Goal: Task Accomplishment & Management: Complete application form

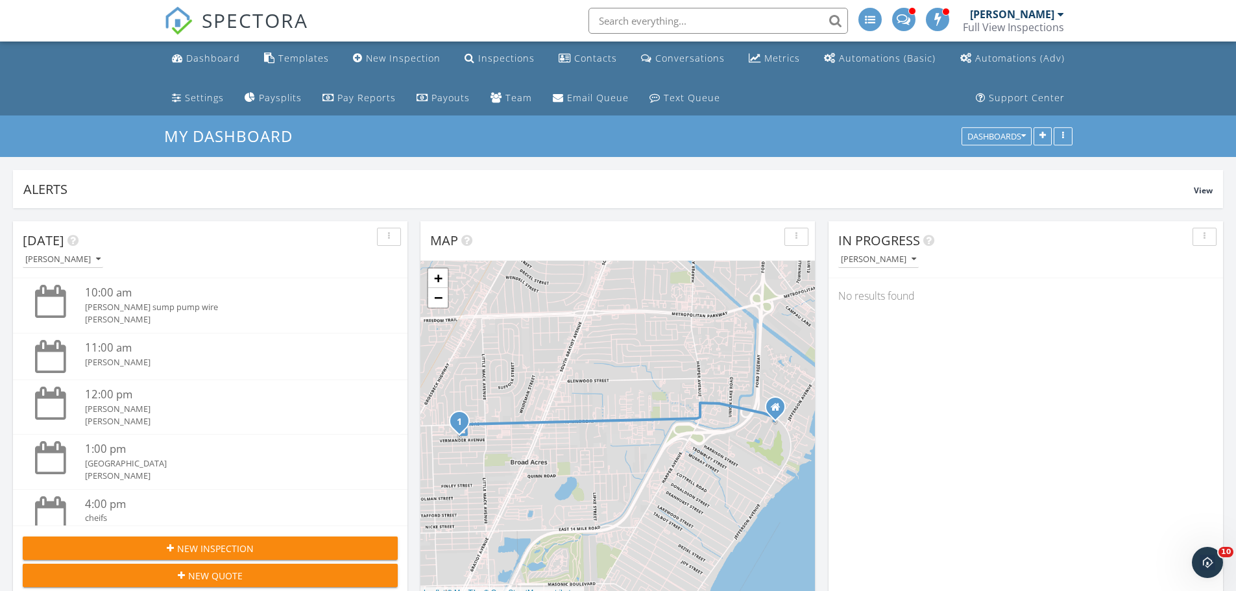
scroll to position [1331, 1256]
click at [406, 63] on div "New Inspection" at bounding box center [403, 58] width 75 height 12
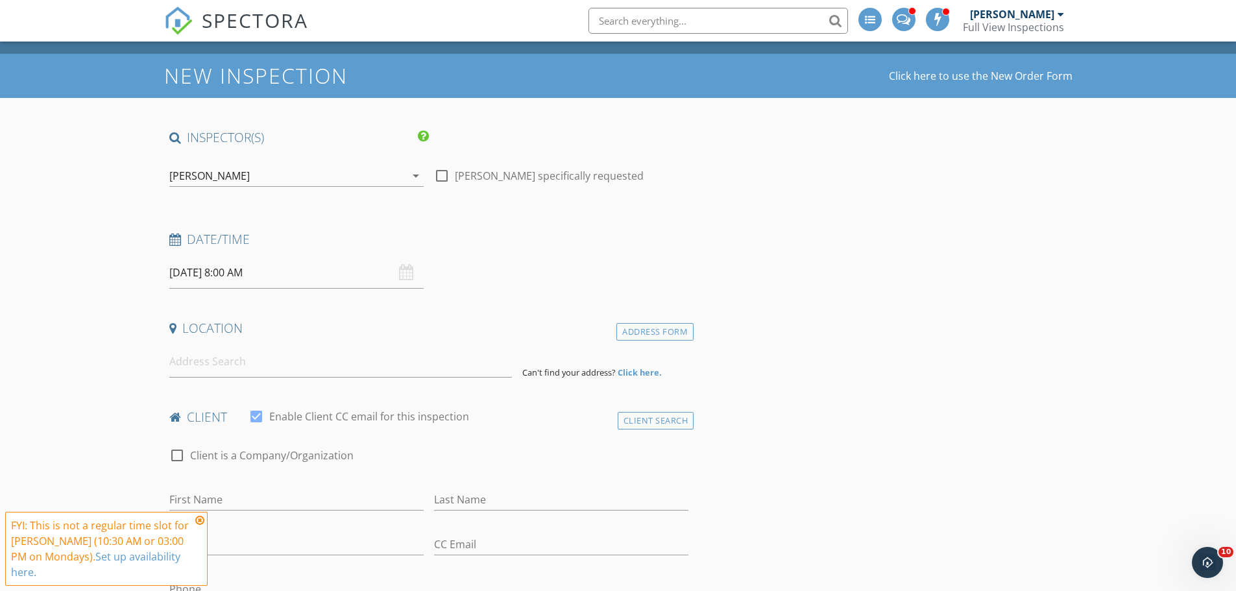
scroll to position [65, 0]
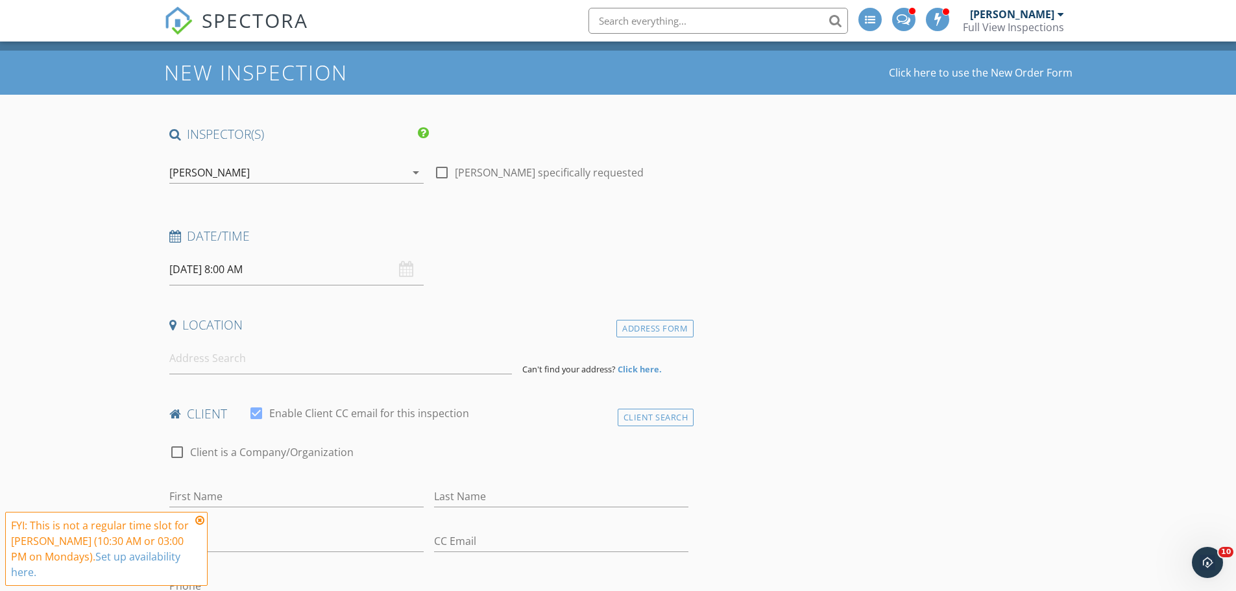
click at [263, 275] on input "09/29/2025 8:00 AM" at bounding box center [296, 270] width 254 height 32
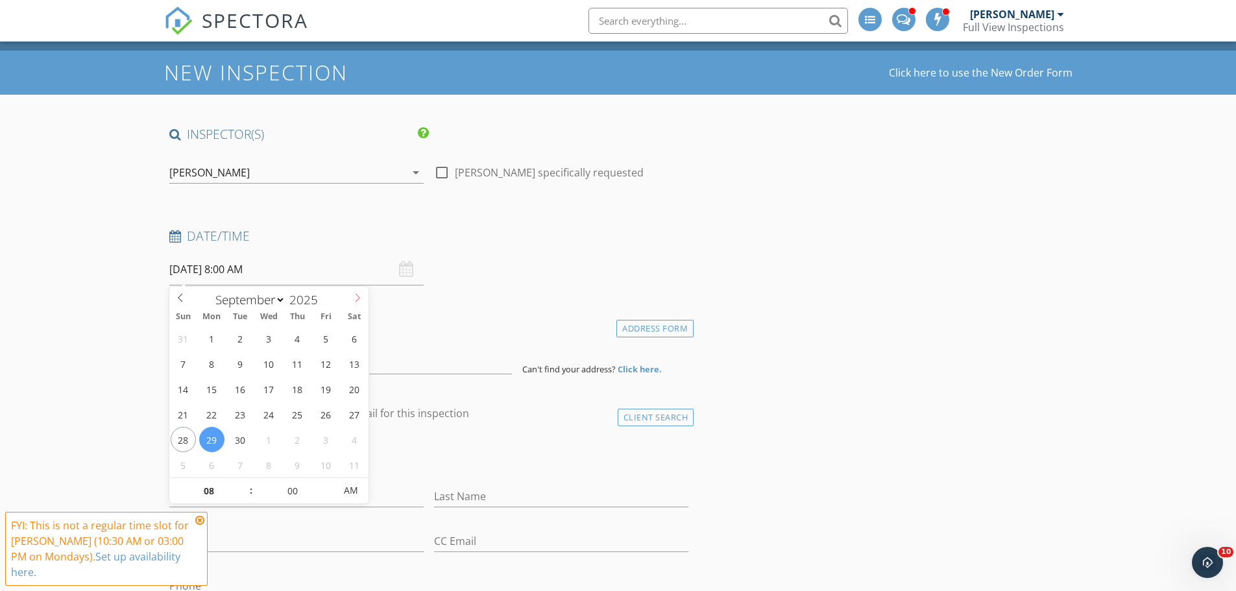
select select "9"
click at [357, 293] on icon at bounding box center [357, 297] width 9 height 9
type input "10/01/2025 8:00 AM"
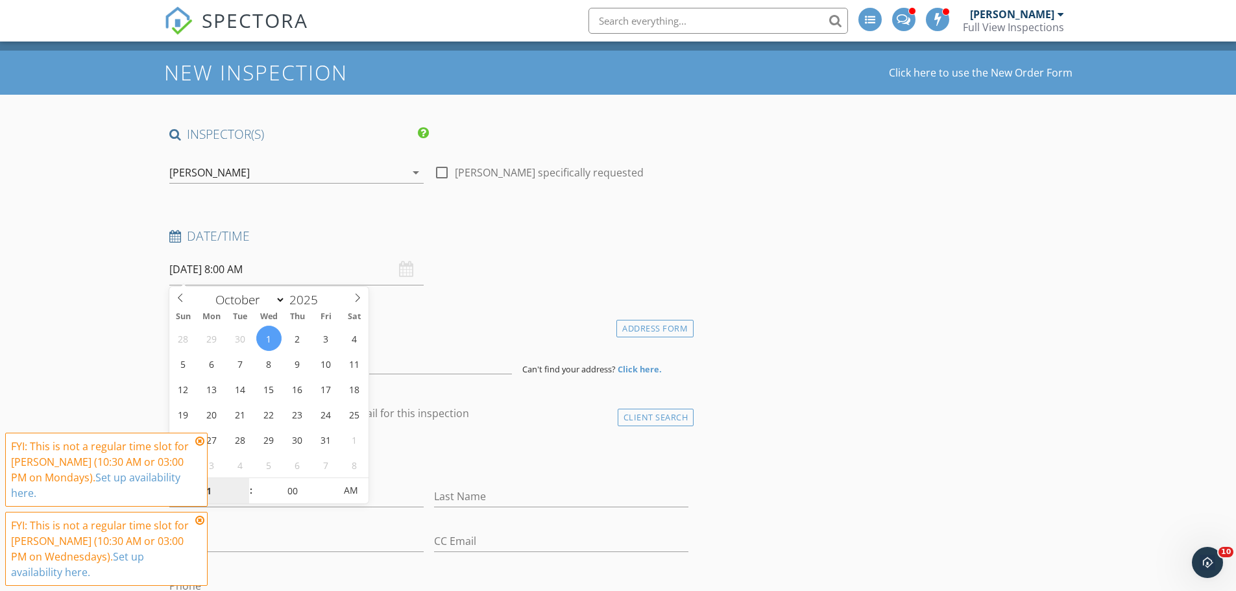
type input "10"
type input "[DATE] 10:00 AM"
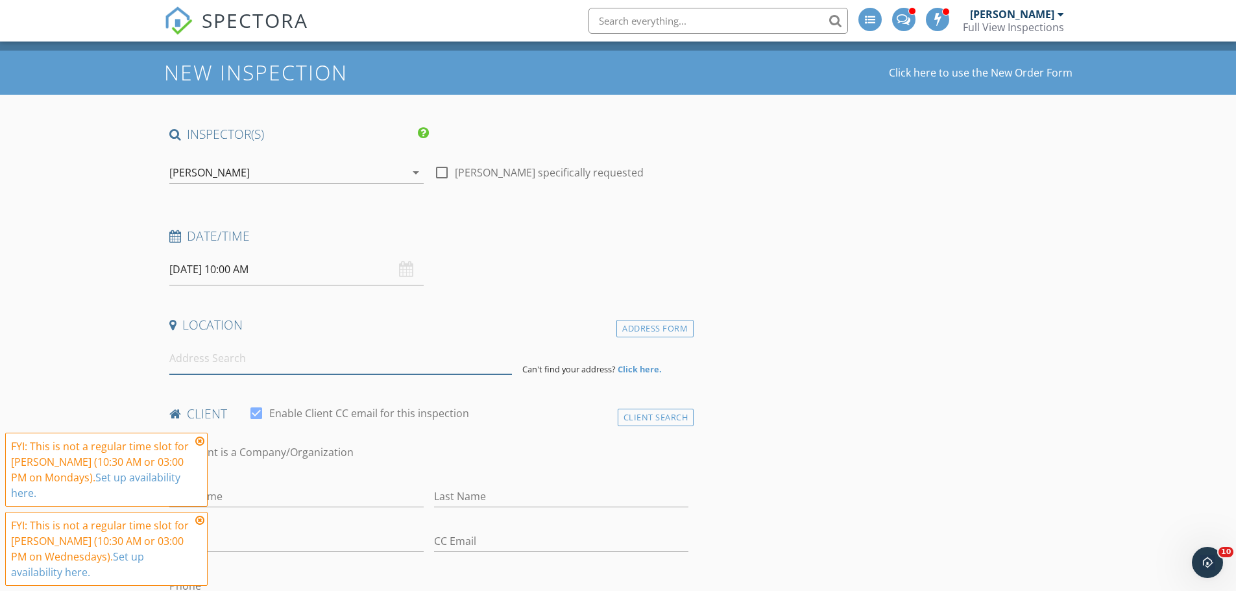
click at [278, 365] on input at bounding box center [340, 359] width 343 height 32
paste input "4524 Cottonwood Dr, Ann Arbor, MI 48108"
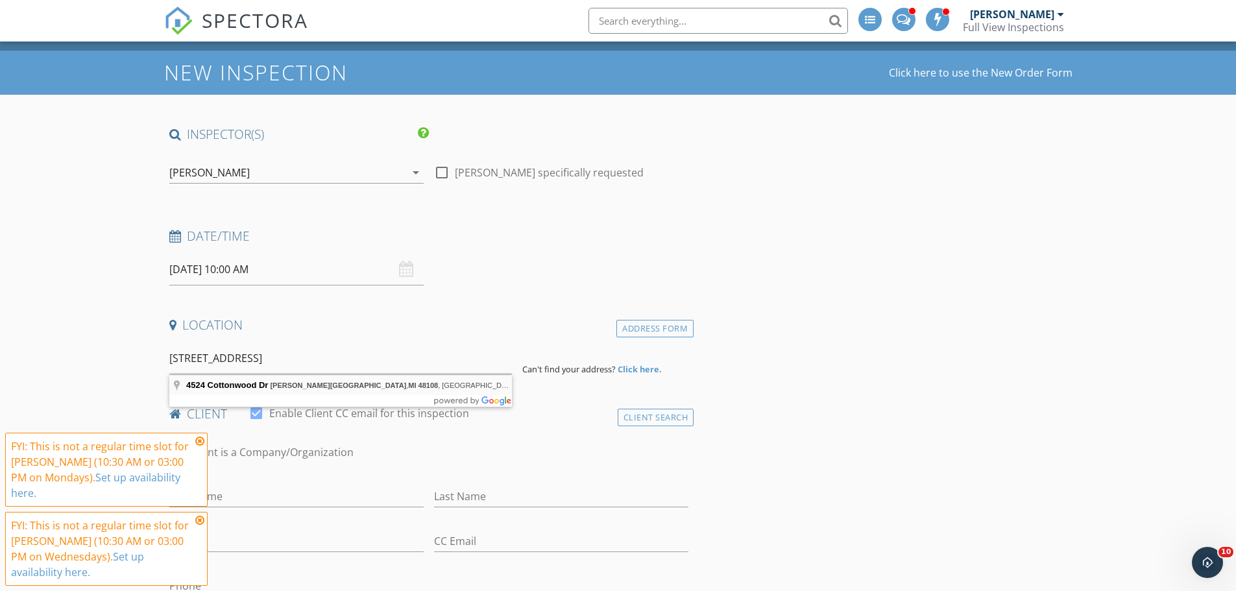
type input "4524 Cottonwood Dr, Ann Arbor, MI 48108, USA"
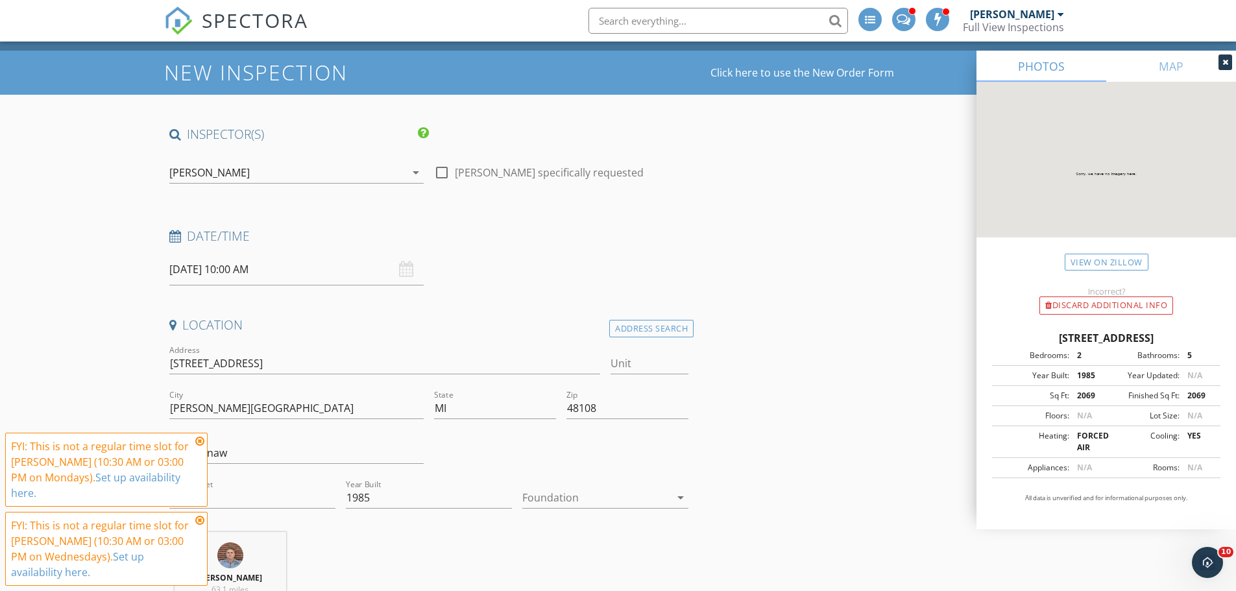
click at [198, 446] on icon at bounding box center [199, 441] width 9 height 10
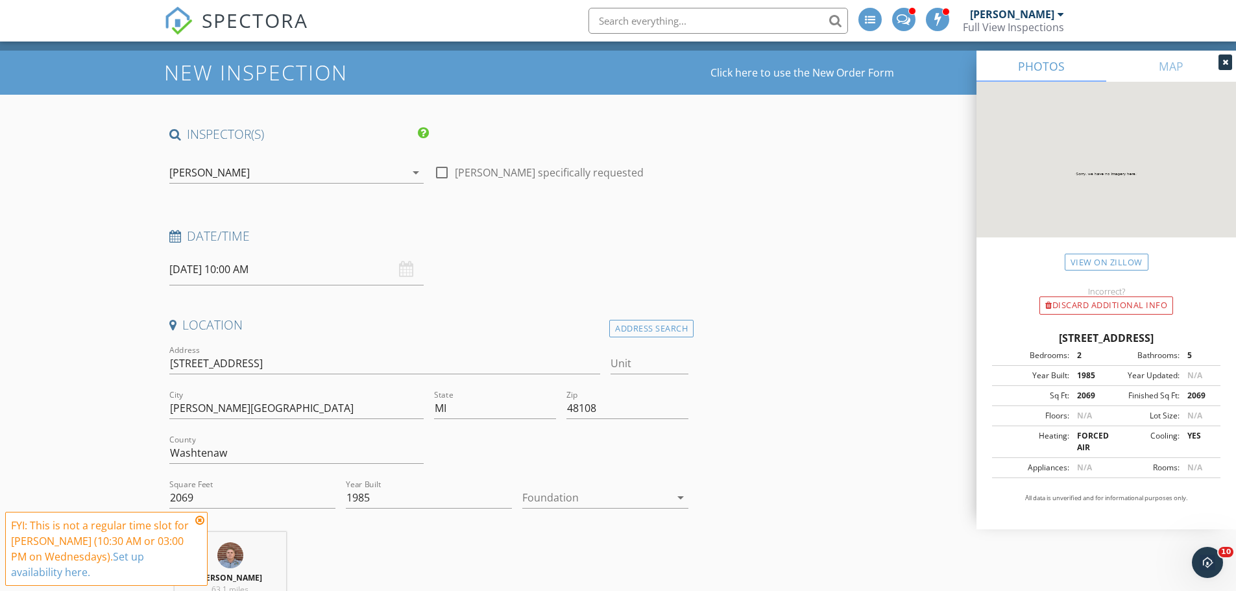
click at [201, 521] on icon at bounding box center [199, 520] width 9 height 10
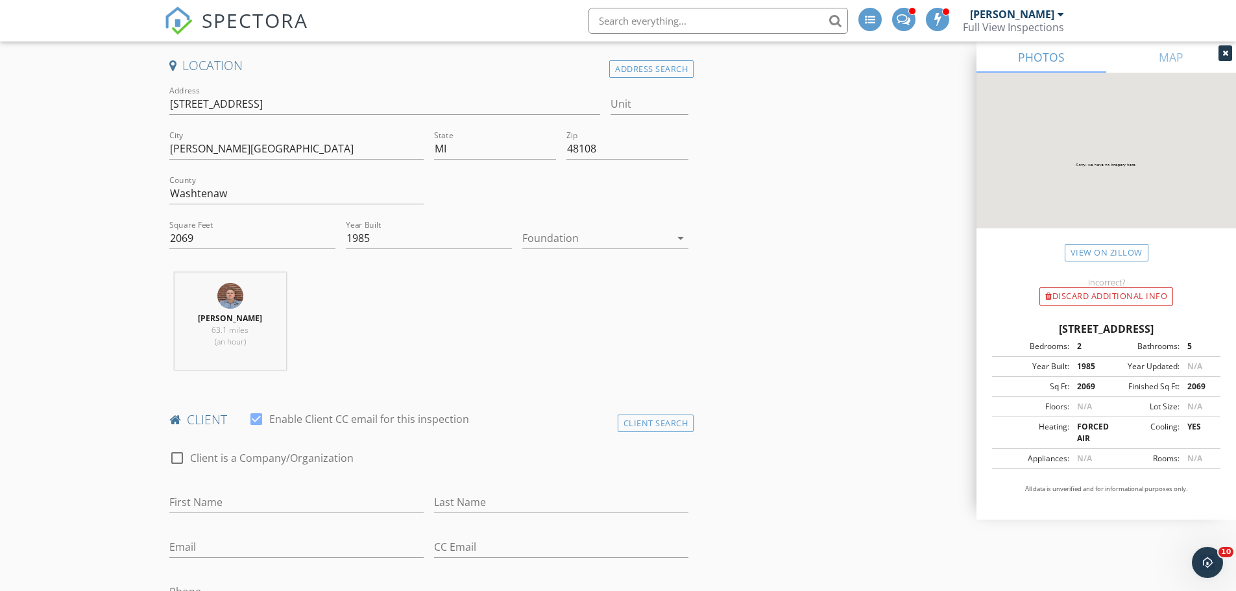
scroll to position [389, 0]
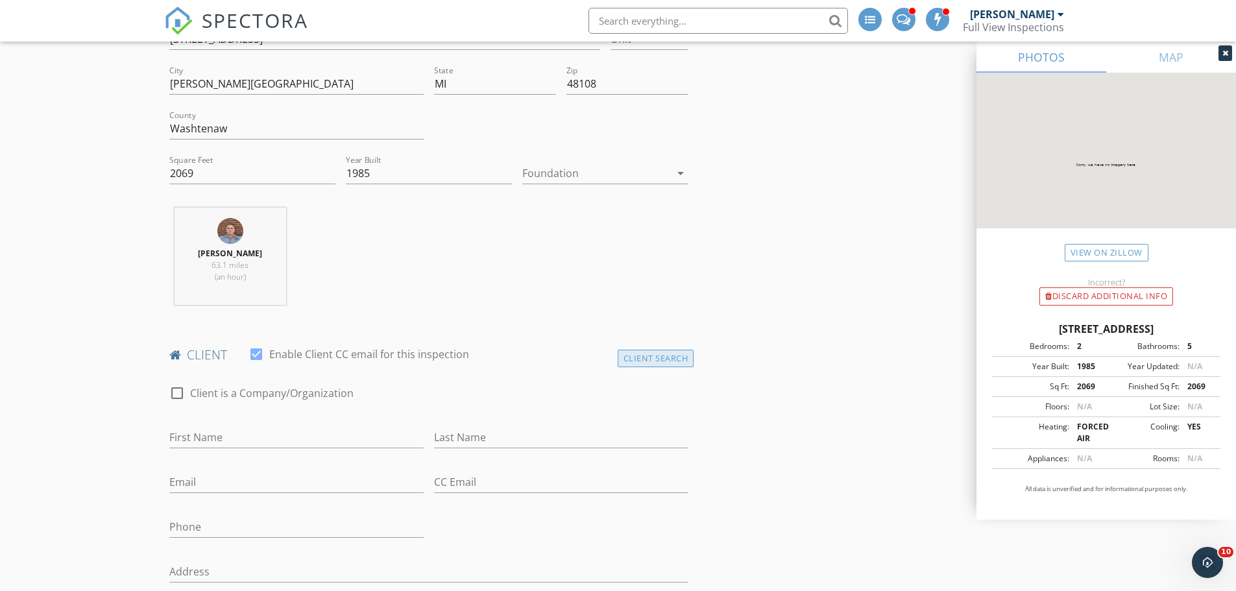
click at [669, 357] on div "Client Search" at bounding box center [656, 359] width 77 height 18
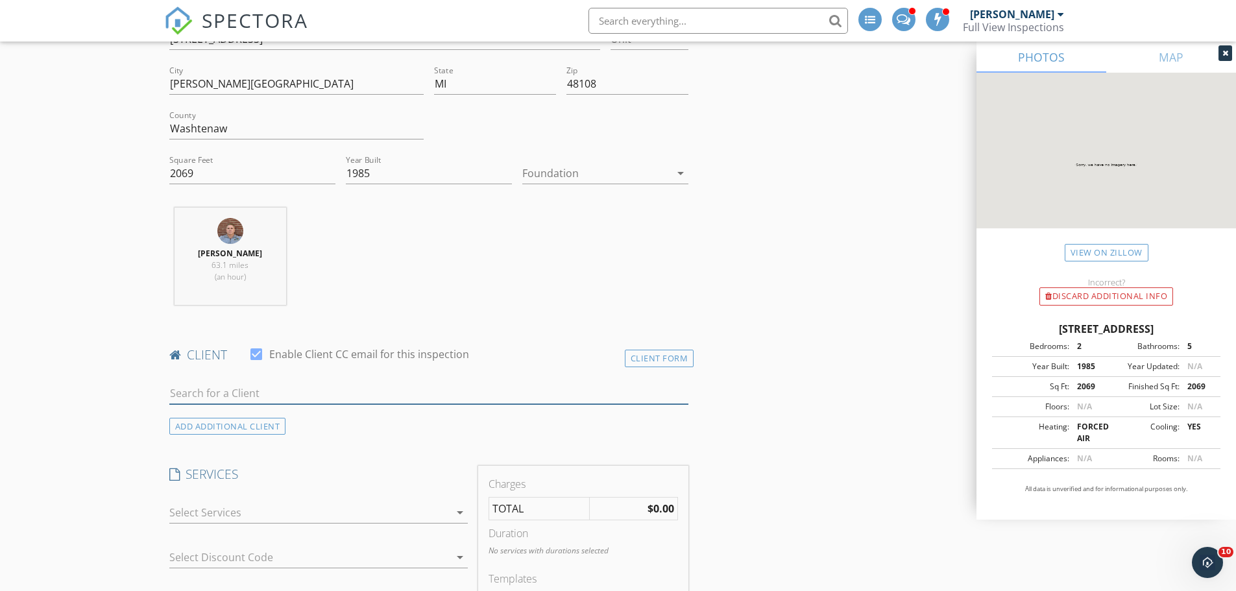
click at [299, 391] on input "text" at bounding box center [429, 393] width 520 height 21
type input "d"
click at [243, 421] on div "ADD ADDITIONAL client" at bounding box center [227, 427] width 117 height 18
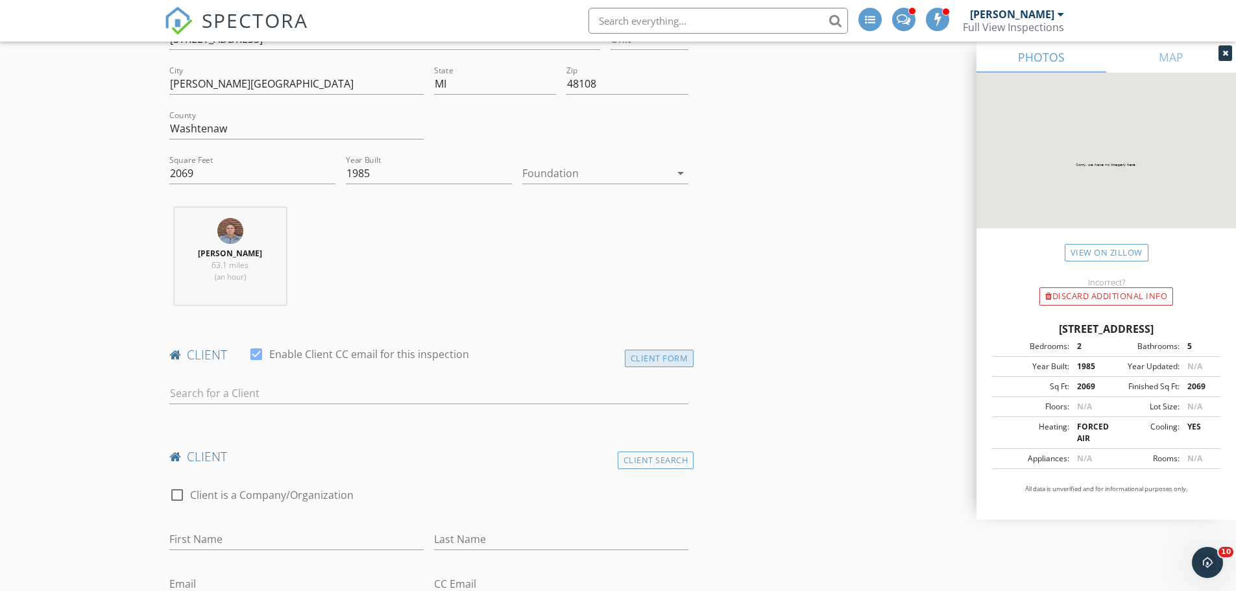
click at [672, 359] on div "Client Form" at bounding box center [659, 359] width 69 height 18
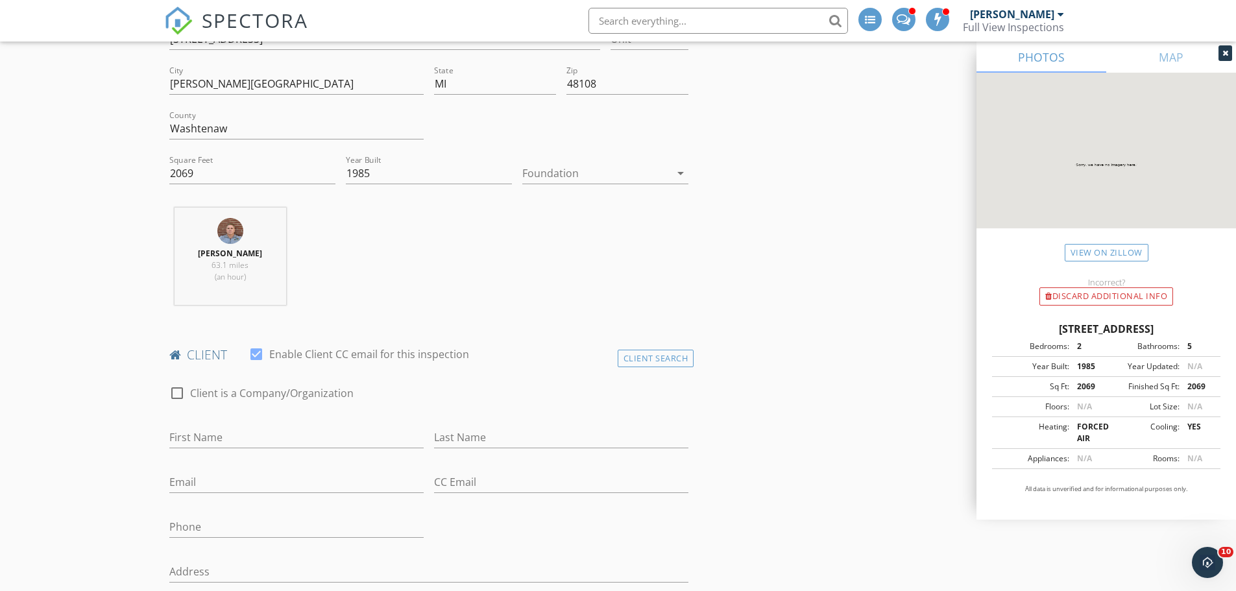
click at [252, 451] on div "First Name" at bounding box center [296, 444] width 254 height 34
click at [248, 445] on input "First Name" at bounding box center [296, 437] width 254 height 21
paste input "[PERSON_NAME]"
type input "[PERSON_NAME]"
click at [490, 432] on input "Last Name" at bounding box center [561, 437] width 254 height 21
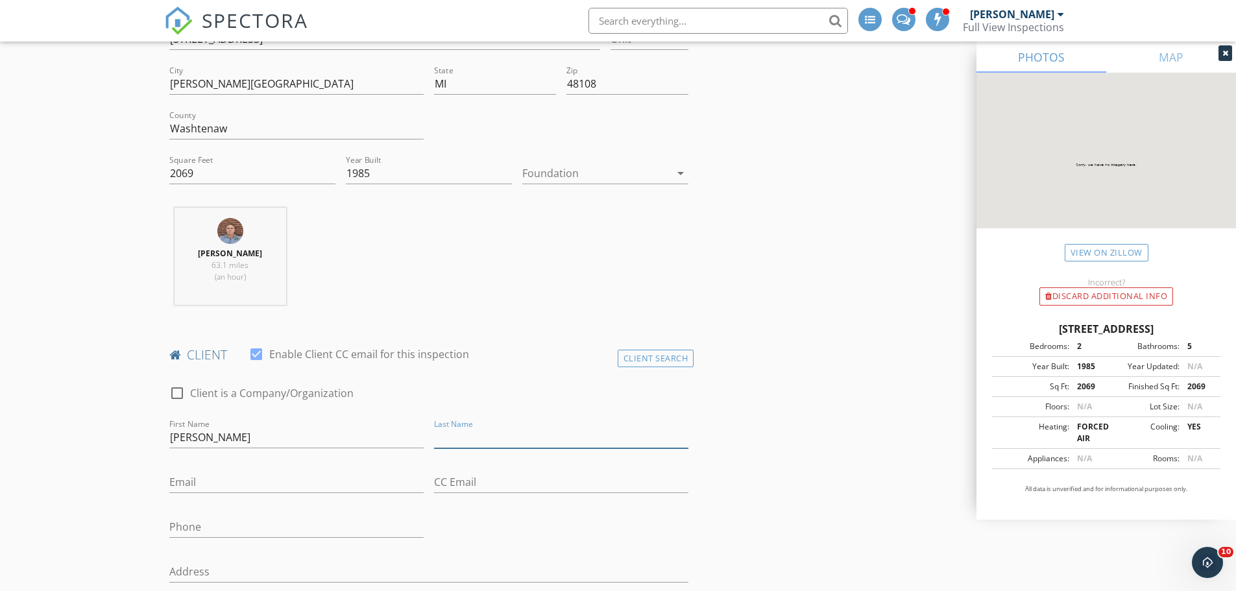
paste input "[PERSON_NAME]"
type input "[PERSON_NAME]"
click at [230, 531] on input "Phone" at bounding box center [296, 527] width 254 height 21
paste input "[PHONE_NUMBER]"
type input "[PHONE_NUMBER]"
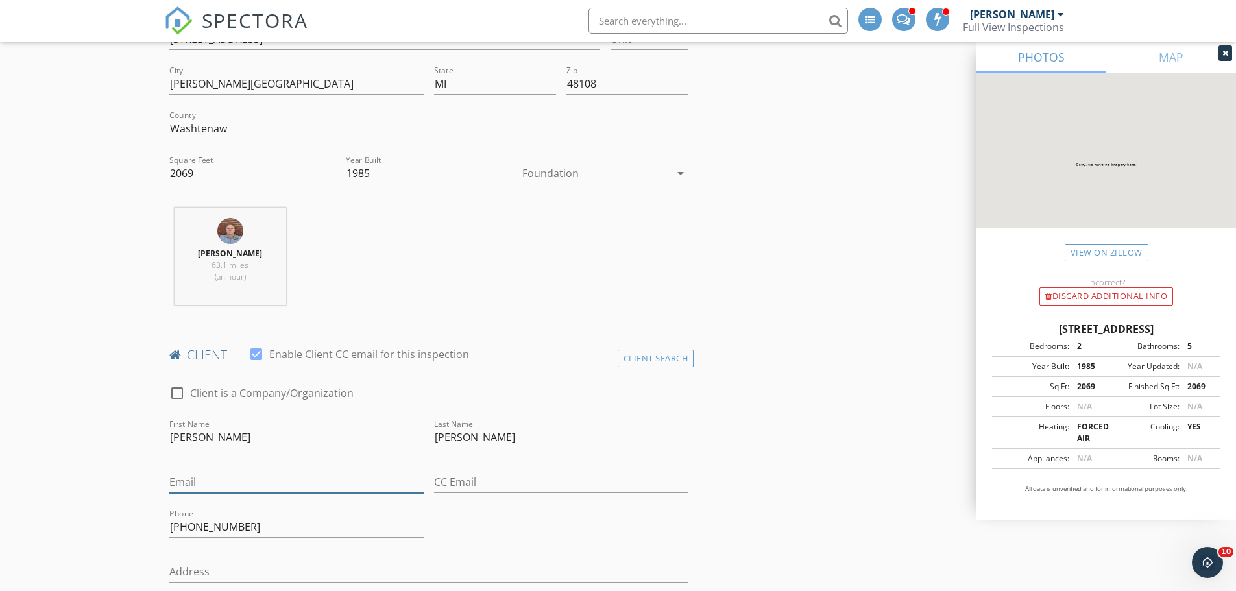
click at [200, 487] on input "Email" at bounding box center [296, 482] width 254 height 21
paste input "[EMAIL_ADDRESS][DOMAIN_NAME]"
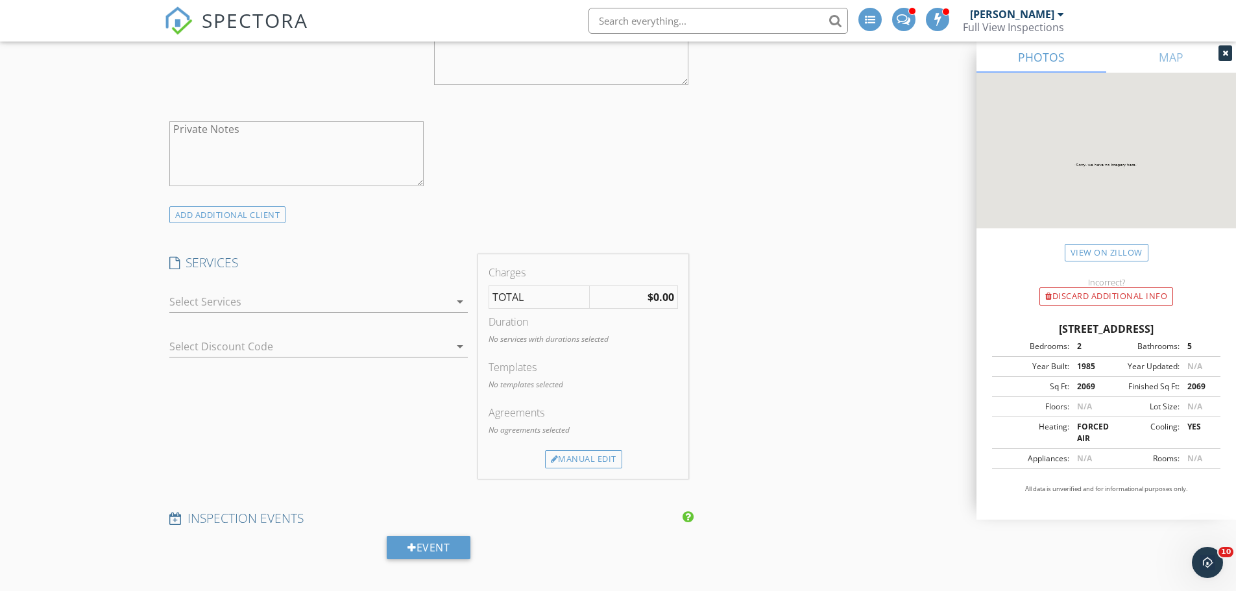
scroll to position [1557, 0]
type input "[EMAIL_ADDRESS][DOMAIN_NAME]"
click at [202, 302] on div at bounding box center [309, 298] width 280 height 21
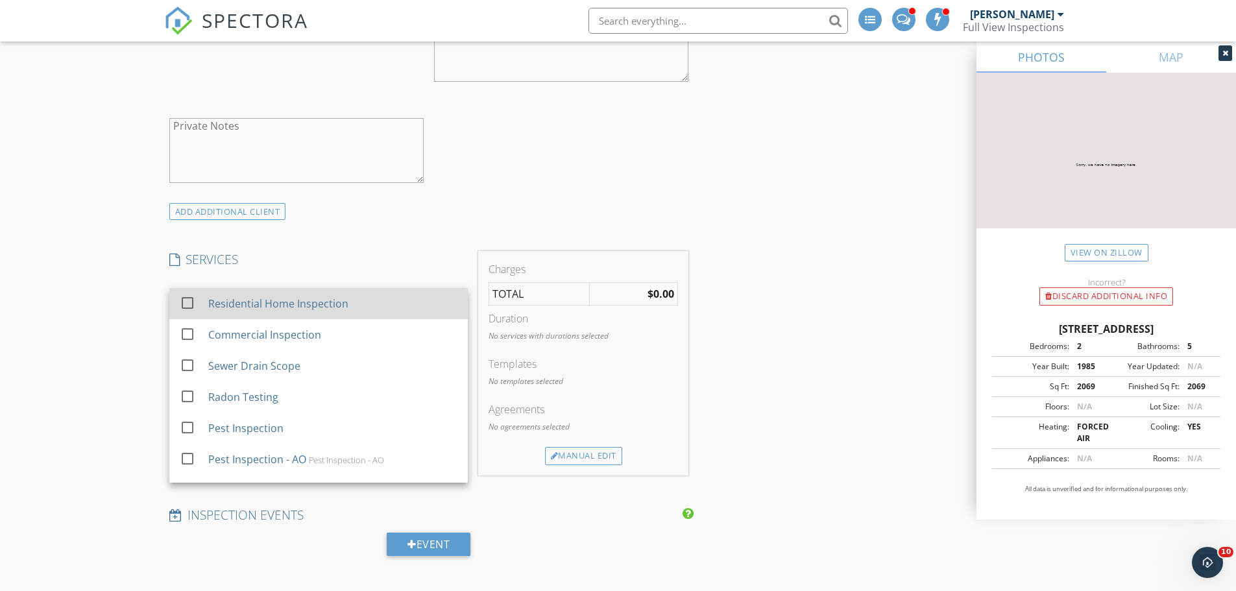
click at [187, 301] on div at bounding box center [188, 302] width 22 height 22
checkbox input "false"
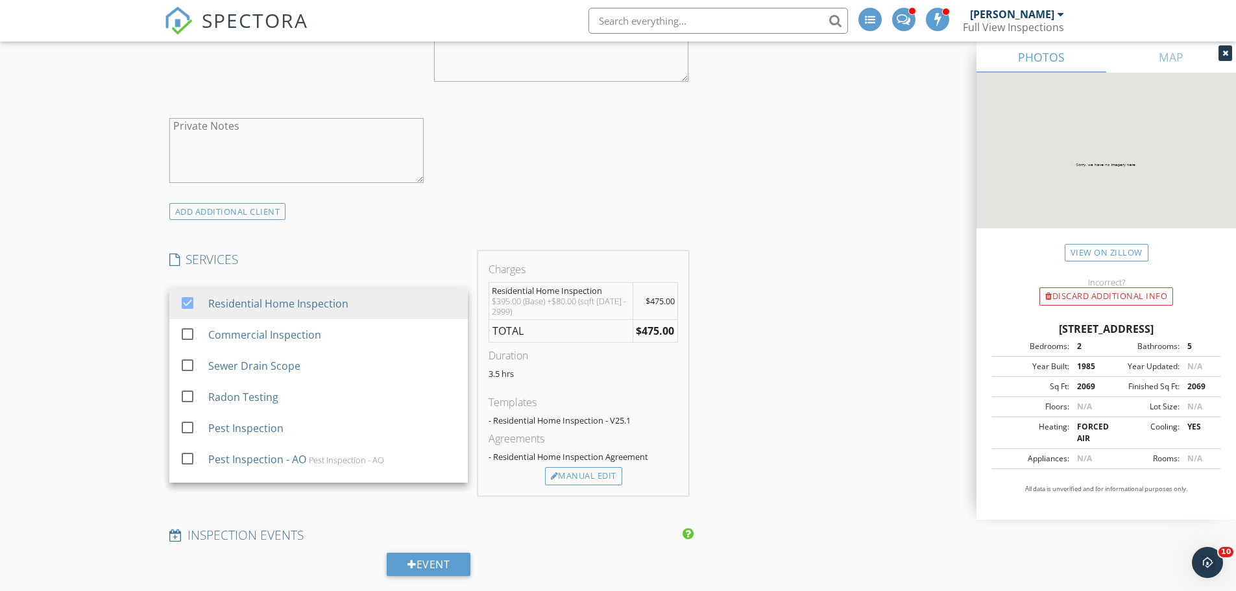
click at [146, 303] on div "New Inspection Click here to use the New Order Form INSPECTOR(S) check_box Mich…" at bounding box center [618, 246] width 1236 height 3376
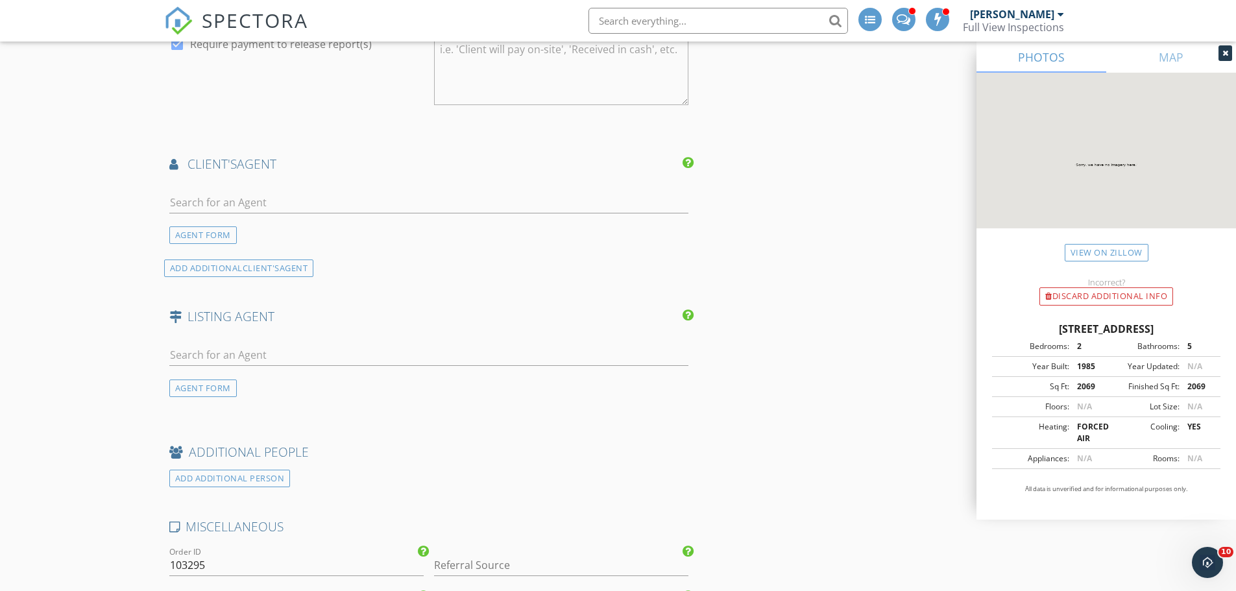
scroll to position [2206, 0]
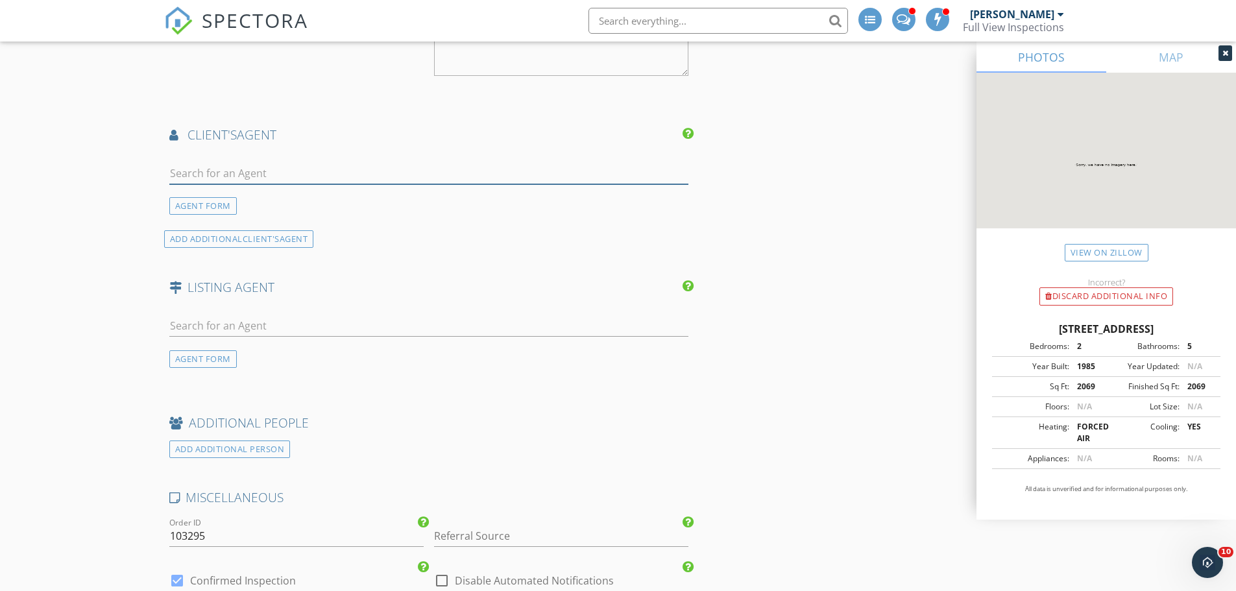
click at [241, 173] on input "text" at bounding box center [429, 173] width 520 height 21
type input "you"
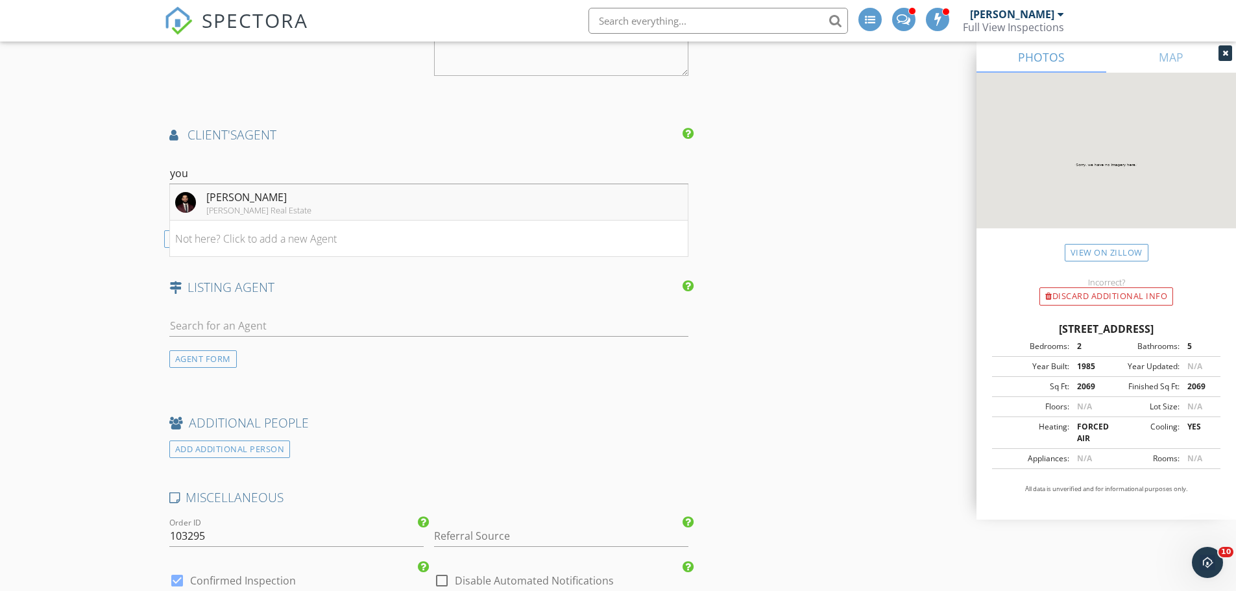
click at [251, 202] on div "[PERSON_NAME]" at bounding box center [258, 197] width 105 height 16
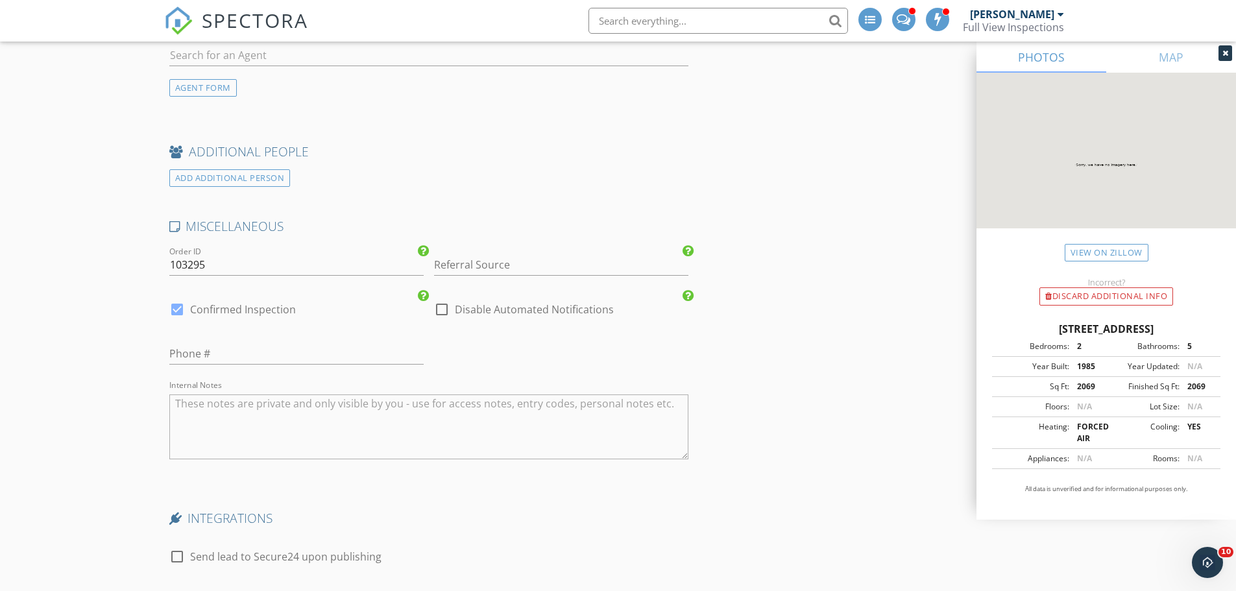
scroll to position [2725, 0]
click at [481, 262] on input "Referral Source" at bounding box center [561, 263] width 254 height 21
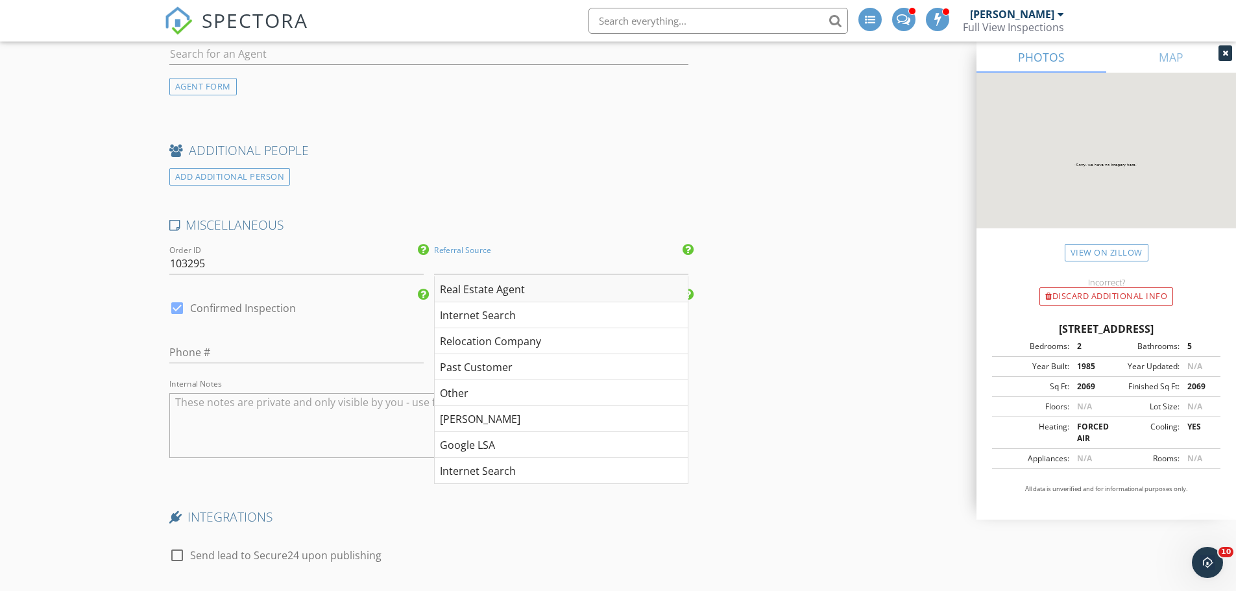
click at [485, 283] on div "Real Estate Agent" at bounding box center [561, 289] width 253 height 26
type input "Real Estate Agent"
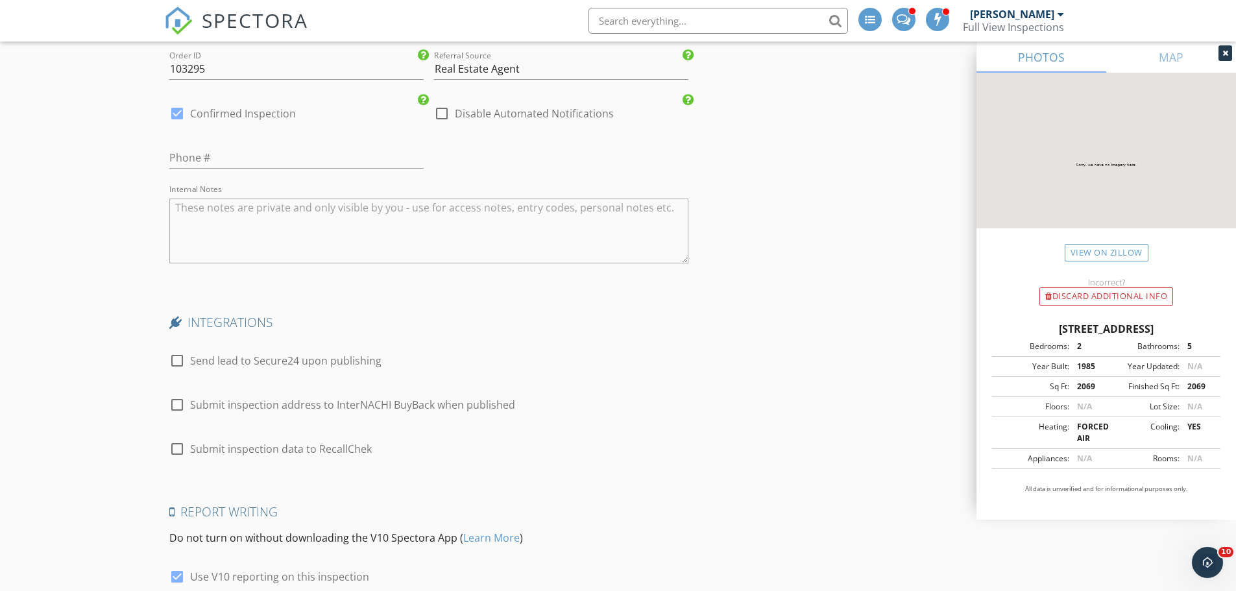
scroll to position [3148, 0]
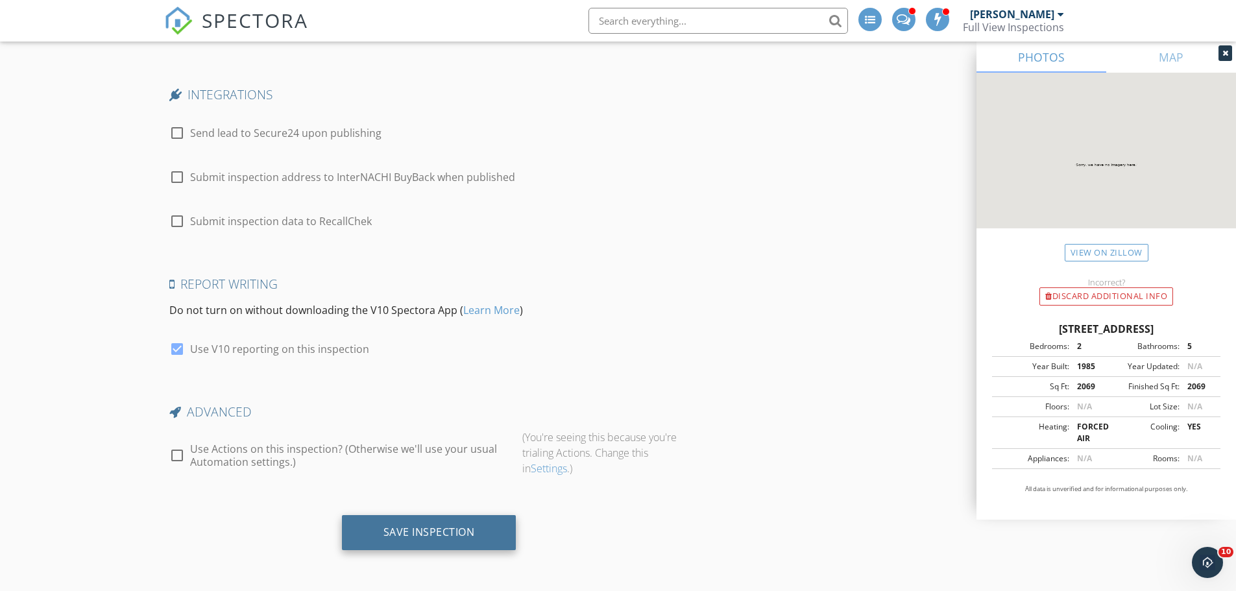
click at [406, 530] on div "Save Inspection" at bounding box center [429, 532] width 91 height 13
